Goal: Task Accomplishment & Management: Use online tool/utility

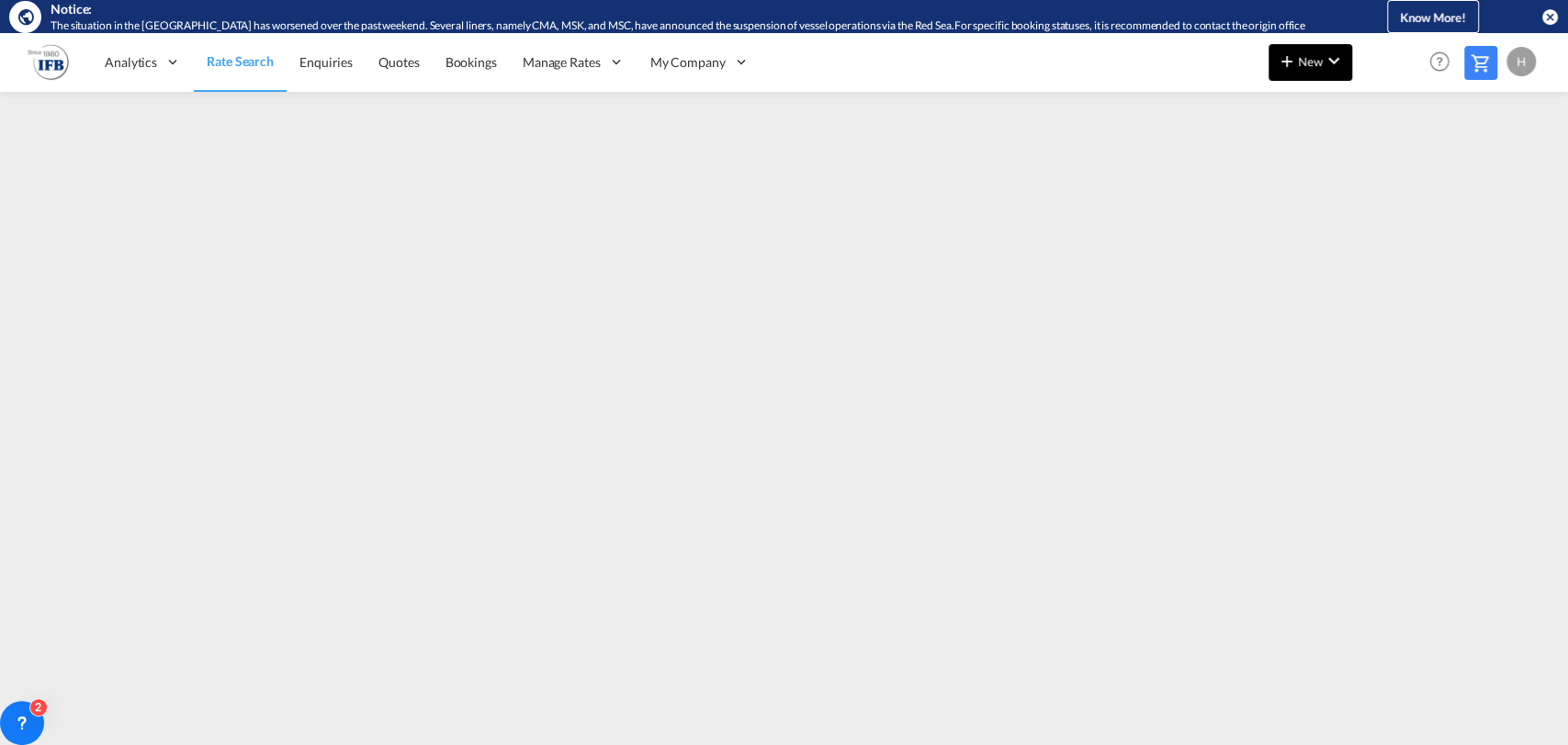
click at [1323, 64] on md-icon "icon-chevron-down" at bounding box center [1334, 60] width 22 height 22
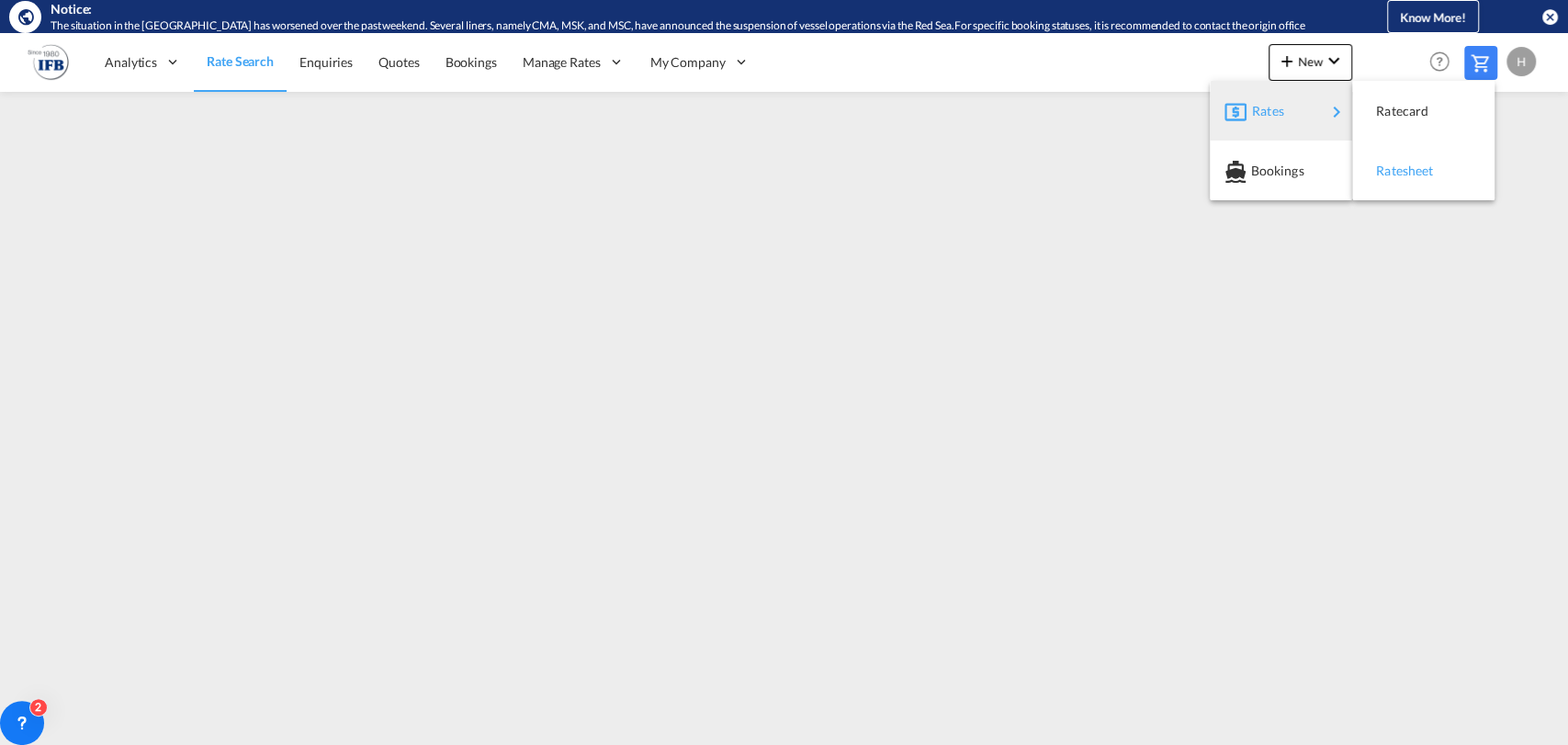
click at [1393, 167] on span "Ratesheet" at bounding box center [1386, 171] width 20 height 37
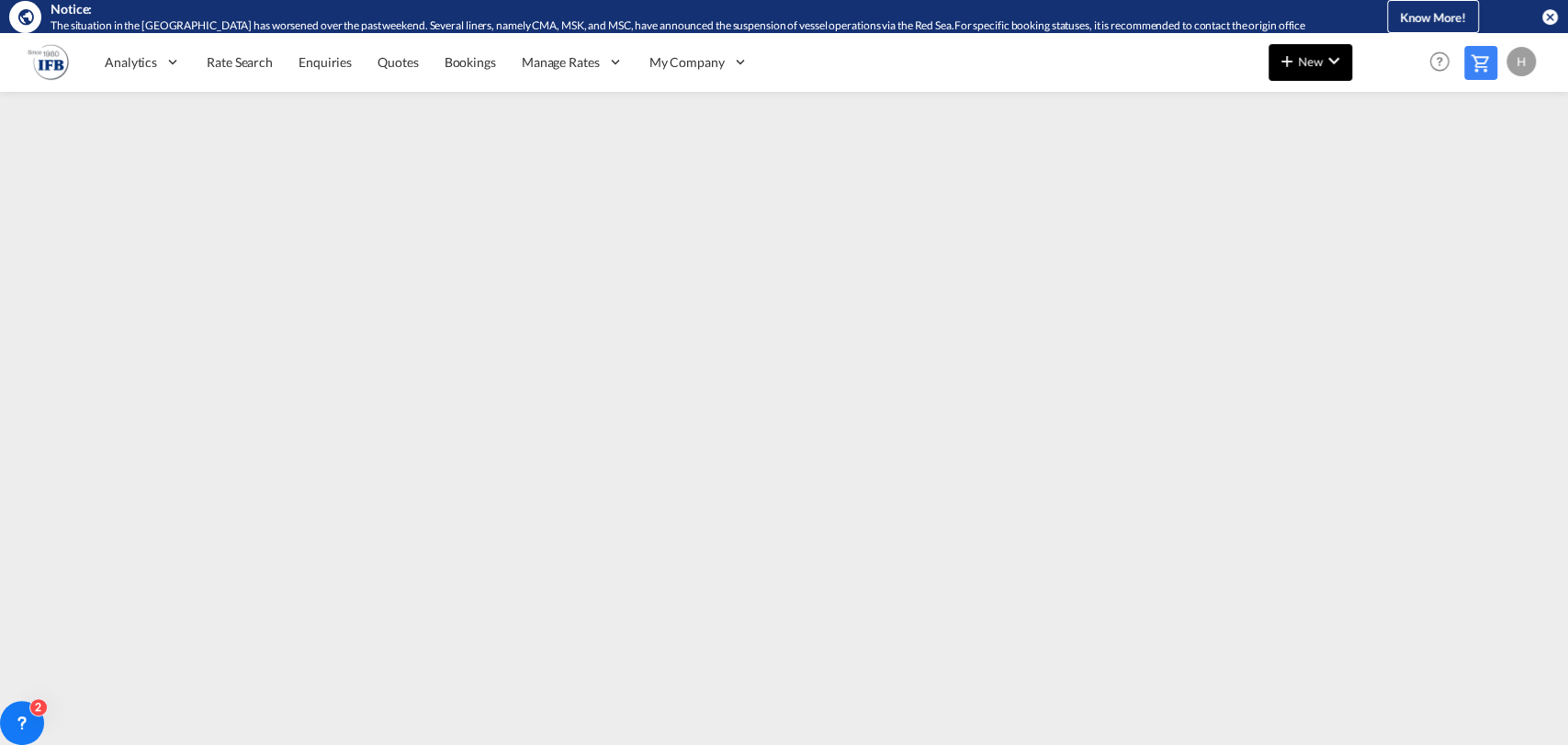
click at [1298, 74] on button "New" at bounding box center [1310, 62] width 83 height 37
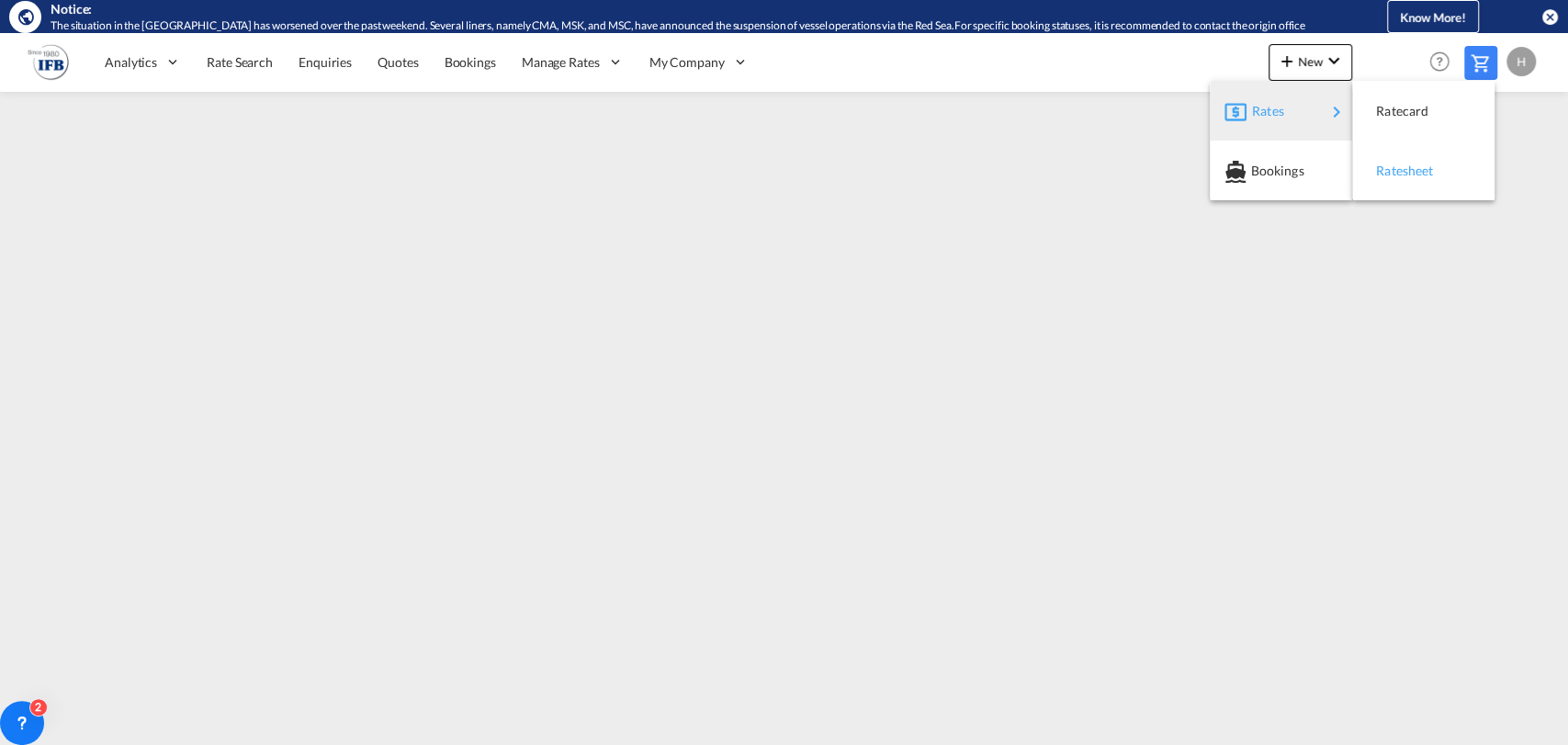
click at [1388, 175] on span "Ratesheet" at bounding box center [1386, 171] width 20 height 37
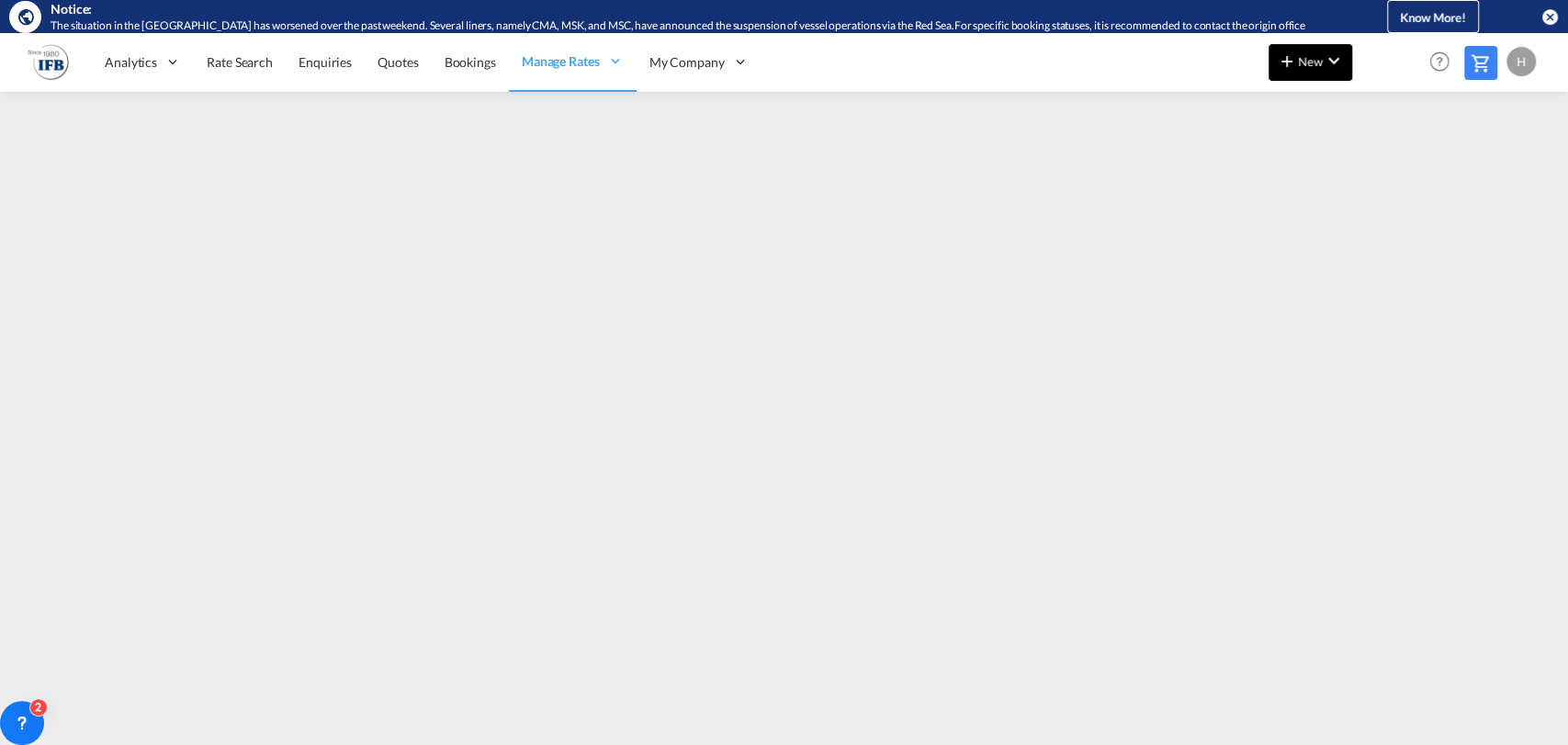
click at [1290, 62] on md-icon "icon-plus 400-fg" at bounding box center [1286, 60] width 22 height 22
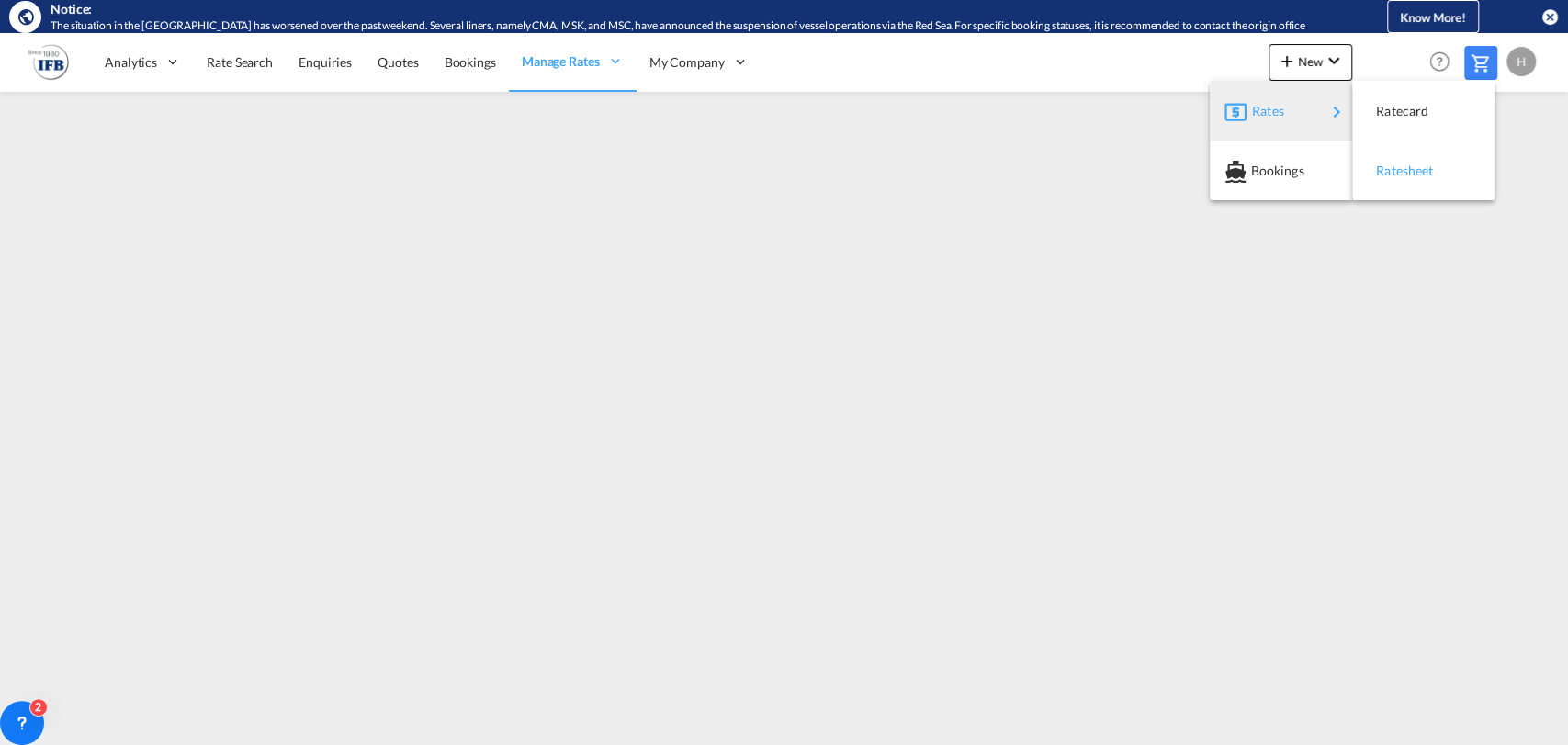
click at [1390, 177] on span "Ratesheet" at bounding box center [1386, 171] width 20 height 37
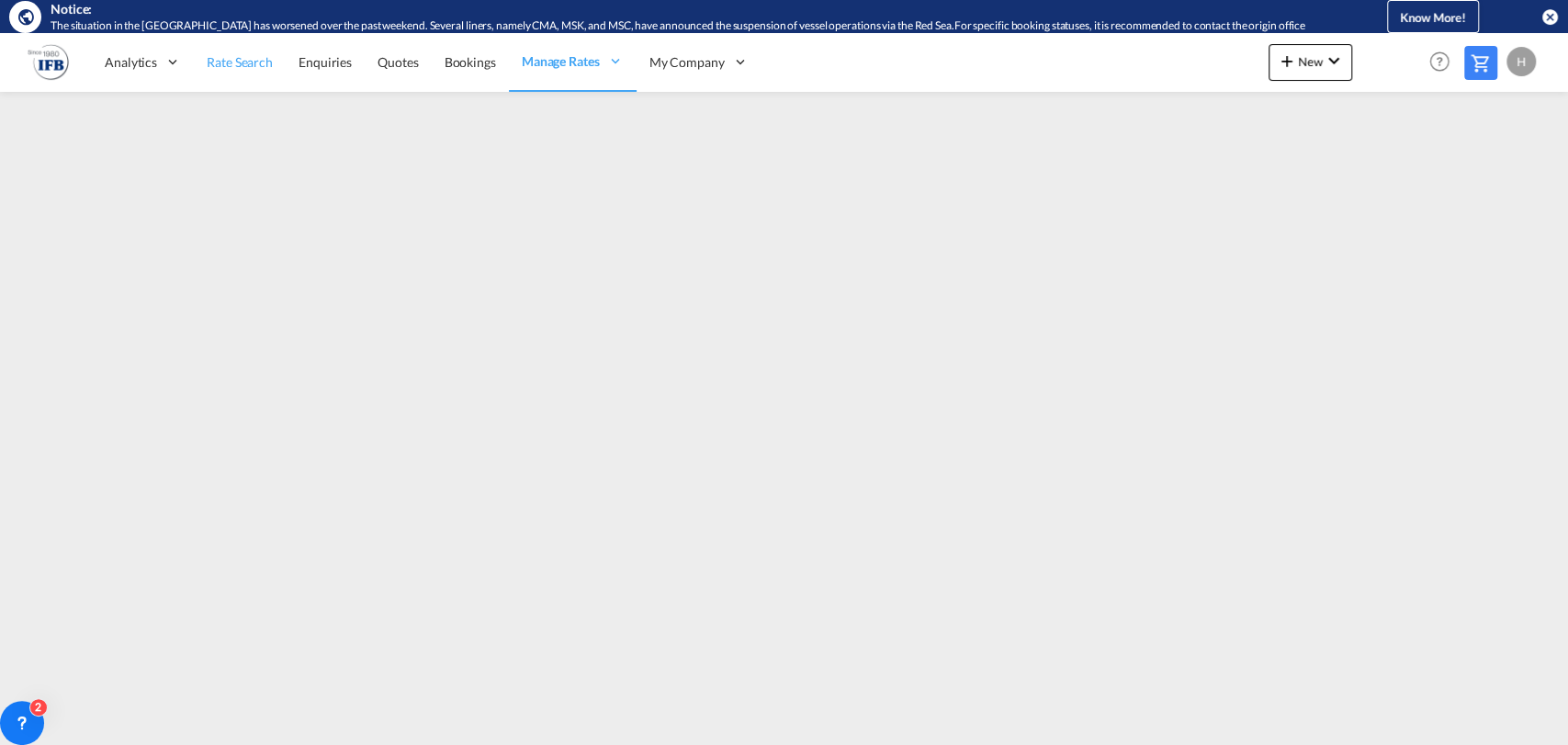
click at [218, 67] on span "Rate Search" at bounding box center [240, 62] width 66 height 15
